Goal: Information Seeking & Learning: Find specific fact

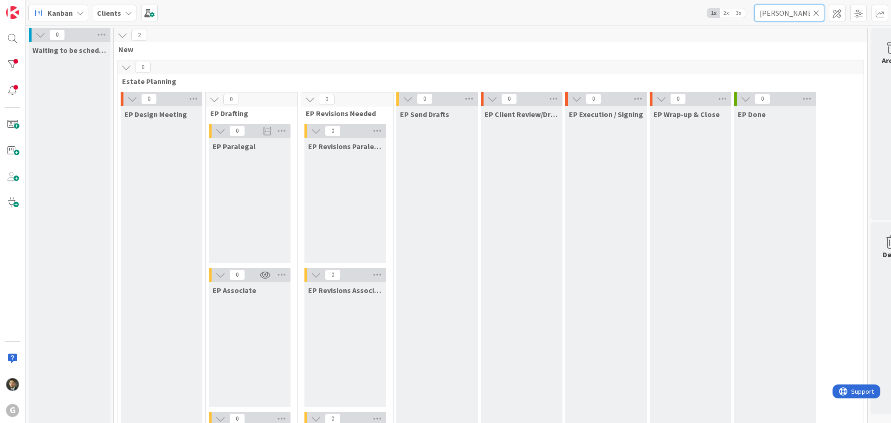
click at [787, 18] on input "[PERSON_NAME]" at bounding box center [789, 13] width 70 height 17
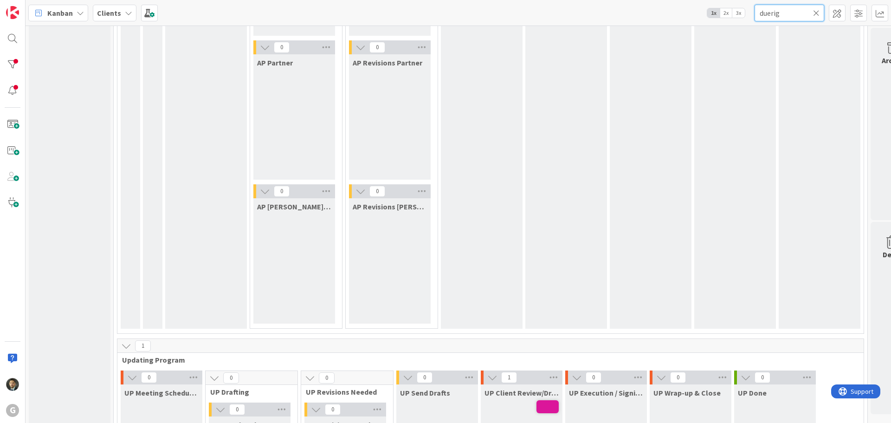
scroll to position [1346, 0]
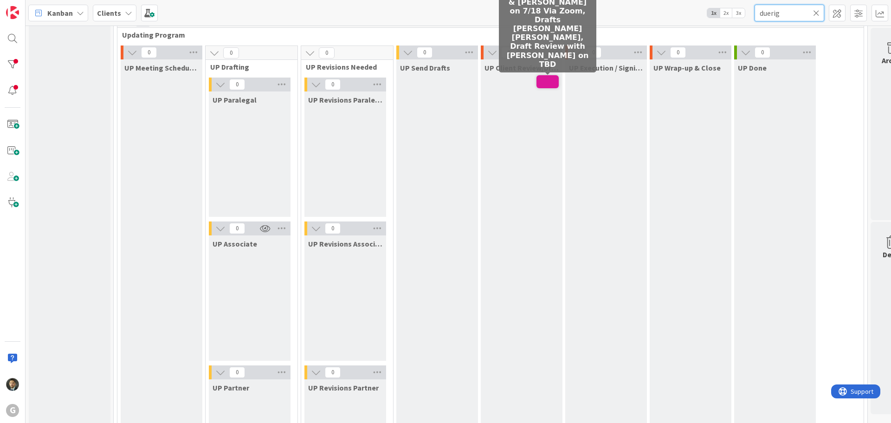
type input "duerig"
click at [536, 84] on span at bounding box center [547, 81] width 22 height 13
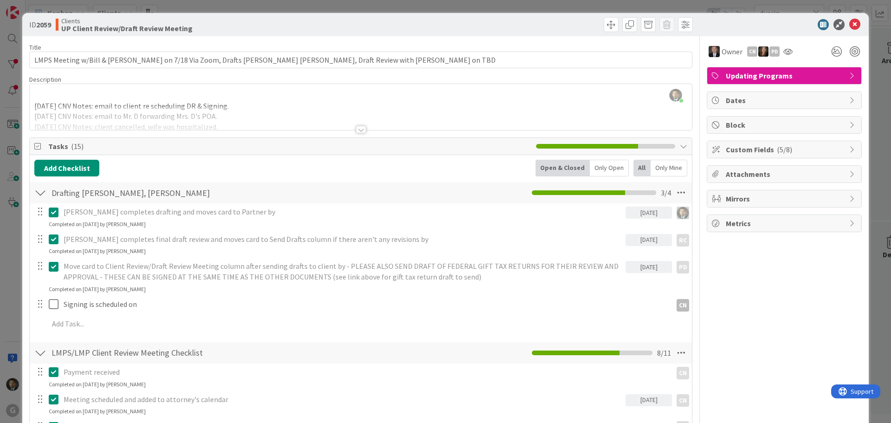
click at [357, 130] on div at bounding box center [361, 129] width 10 height 7
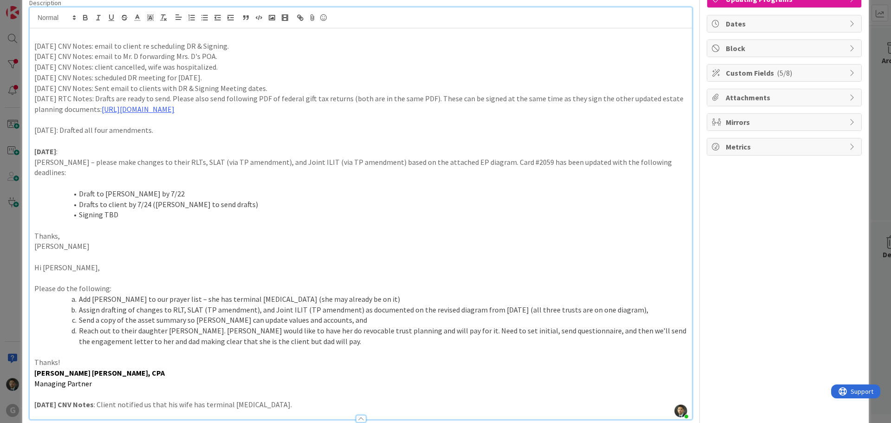
scroll to position [93, 0]
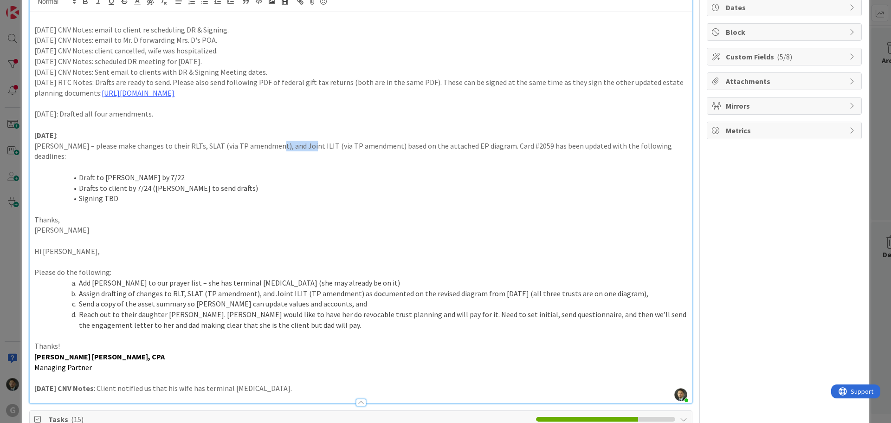
drag, startPoint x: 291, startPoint y: 146, endPoint x: 262, endPoint y: 148, distance: 28.8
click at [262, 148] on p "[PERSON_NAME] – please make changes to their RLTs, SLAT (via TP amendment), and…" at bounding box center [360, 151] width 653 height 21
drag, startPoint x: 165, startPoint y: 146, endPoint x: 179, endPoint y: 146, distance: 13.9
click at [179, 146] on p "[PERSON_NAME] – please make changes to their RLTs, SLAT (via TP amendment), and…" at bounding box center [360, 151] width 653 height 21
drag, startPoint x: 289, startPoint y: 146, endPoint x: 261, endPoint y: 148, distance: 27.4
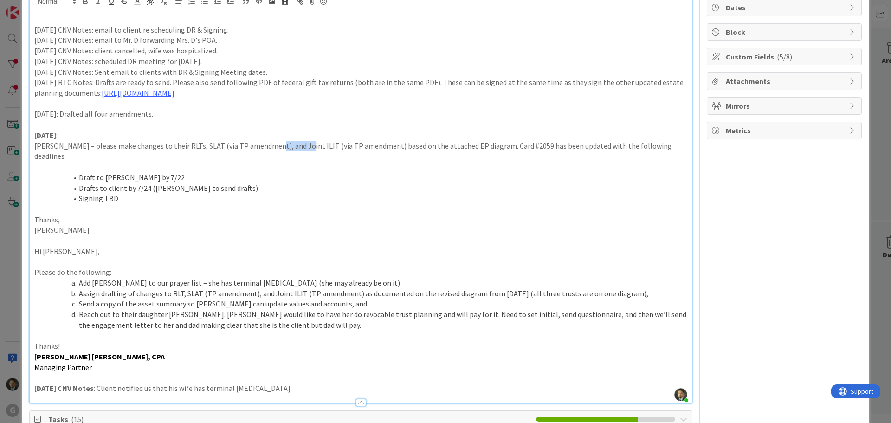
click at [261, 148] on p "[PERSON_NAME] – please make changes to their RLTs, SLAT (via TP amendment), and…" at bounding box center [360, 151] width 653 height 21
drag, startPoint x: 179, startPoint y: 147, endPoint x: 167, endPoint y: 147, distance: 12.5
click at [167, 147] on p "[PERSON_NAME] – please make changes to their RLTs, SLAT (via TP amendment), and…" at bounding box center [360, 151] width 653 height 21
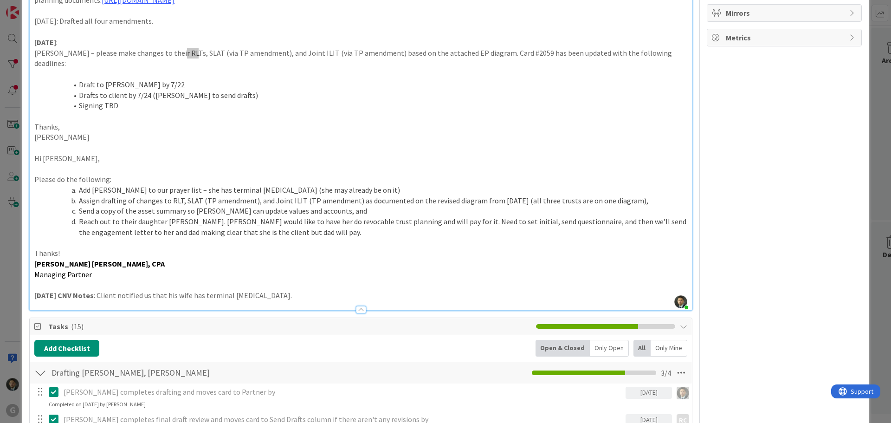
scroll to position [46, 0]
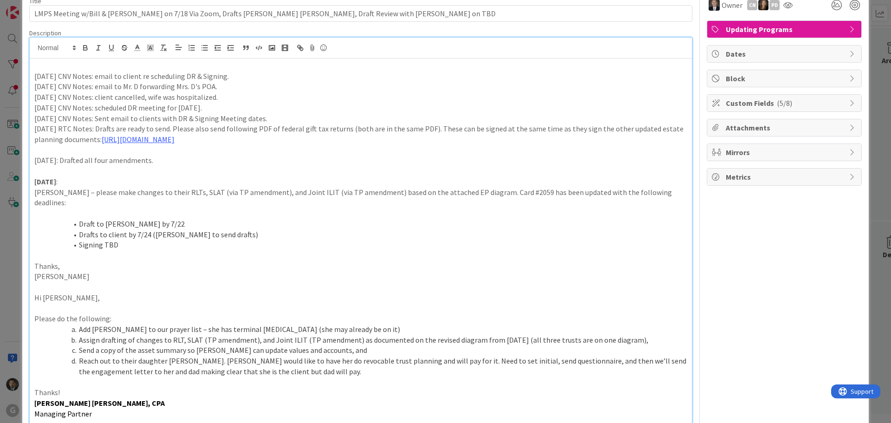
click at [206, 110] on p "[DATE] CNV Notes: scheduled DR meeting for [DATE]." at bounding box center [360, 108] width 653 height 11
drag, startPoint x: 235, startPoint y: 106, endPoint x: 33, endPoint y: 78, distance: 203.8
click at [33, 78] on div "[DATE] CNV Notes: email to client re scheduling DR & Signing. [DATE] CNV Notes:…" at bounding box center [361, 253] width 662 height 391
click at [33, 75] on div "[DATE] CNV Notes: email to client re scheduling DR & Signing. [DATE] CNV Notes:…" at bounding box center [361, 253] width 662 height 391
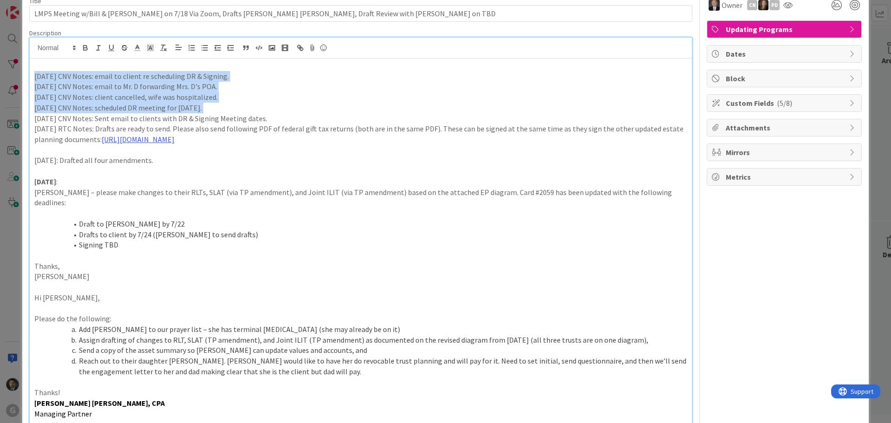
drag, startPoint x: 33, startPoint y: 75, endPoint x: 198, endPoint y: 104, distance: 167.2
click at [198, 104] on div "[DATE] CNV Notes: email to client re scheduling DR & Signing. [DATE] CNV Notes:…" at bounding box center [361, 253] width 662 height 391
click at [198, 104] on p "[DATE] CNV Notes: scheduled DR meeting for [DATE]." at bounding box center [360, 108] width 653 height 11
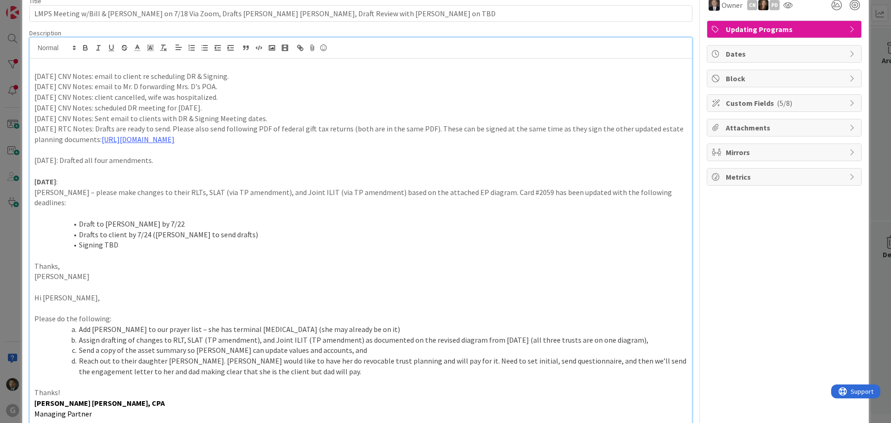
drag, startPoint x: 201, startPoint y: 107, endPoint x: 33, endPoint y: 78, distance: 169.9
click at [33, 78] on div "[DATE] CNV Notes: email to client re scheduling DR & Signing. [DATE] CNV Notes:…" at bounding box center [361, 253] width 662 height 391
drag, startPoint x: 33, startPoint y: 77, endPoint x: 200, endPoint y: 107, distance: 169.2
click at [200, 107] on div "[DATE] CNV Notes: email to client re scheduling DR & Signing. [DATE] CNV Notes:…" at bounding box center [361, 253] width 662 height 391
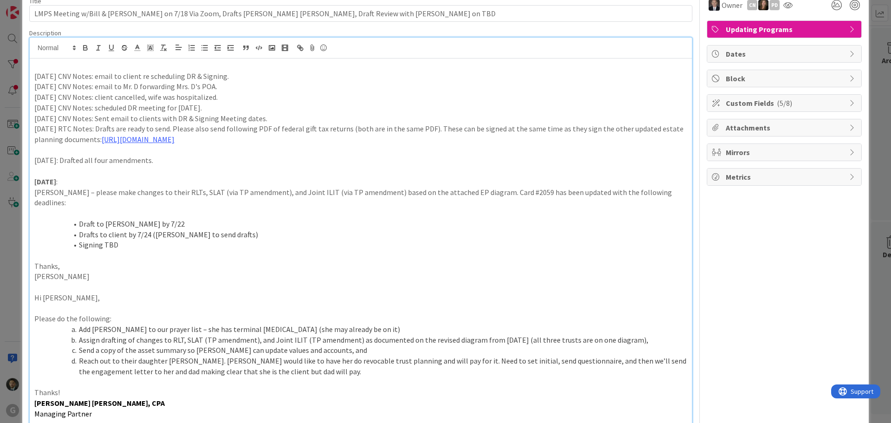
click at [200, 108] on p "[DATE] CNV Notes: scheduled DR meeting for [DATE]." at bounding box center [360, 108] width 653 height 11
click at [203, 109] on p "[DATE] CNV Notes: scheduled DR meeting for [DATE]." at bounding box center [360, 108] width 653 height 11
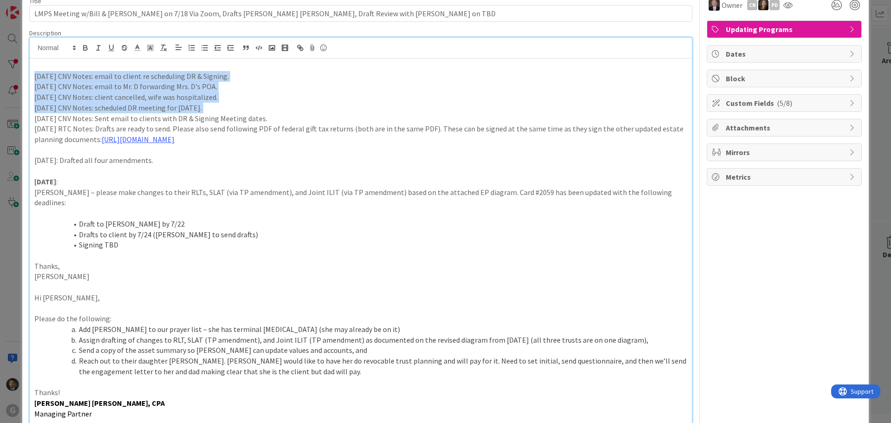
drag, startPoint x: 204, startPoint y: 109, endPoint x: 21, endPoint y: 76, distance: 186.1
click at [21, 76] on div "ID 2059 Clients UP Client Review/Draft Review Meeting Title 106 / 128 LMPS Meet…" at bounding box center [445, 211] width 891 height 423
click at [36, 73] on p "[DATE] CNV Notes: email to client re scheduling DR & Signing." at bounding box center [360, 76] width 653 height 11
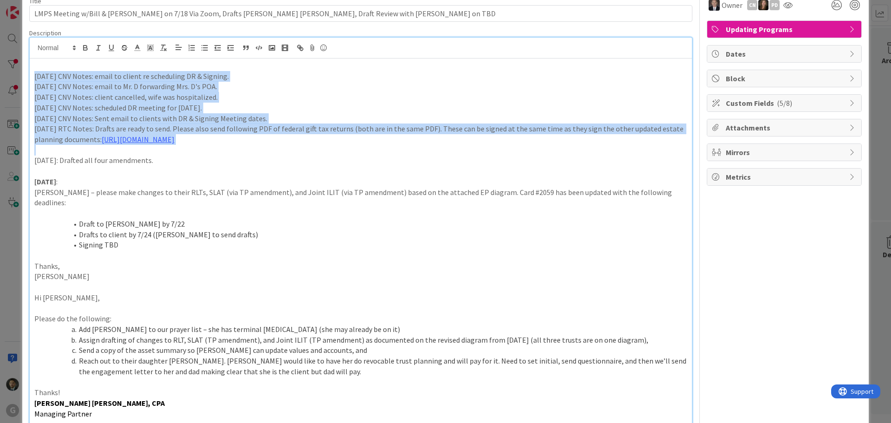
drag, startPoint x: 36, startPoint y: 73, endPoint x: 336, endPoint y: 136, distance: 307.1
click at [336, 136] on div "[DATE] CNV Notes: email to client re scheduling DR & Signing. [DATE] CNV Notes:…" at bounding box center [361, 253] width 662 height 391
